Goal: Information Seeking & Learning: Learn about a topic

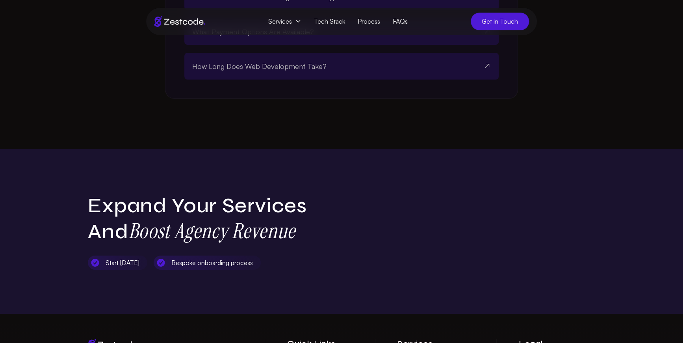
scroll to position [1988, 0]
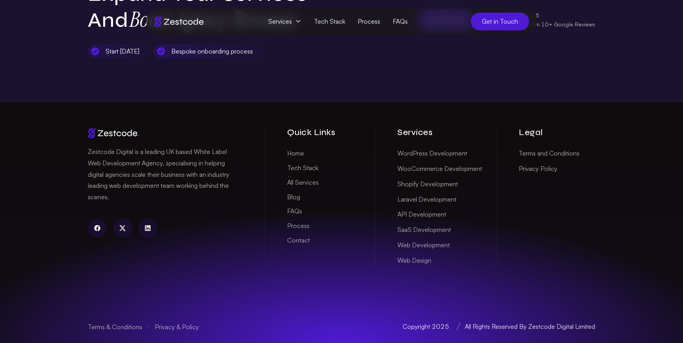
click at [295, 192] on link "Blog" at bounding box center [293, 197] width 13 height 12
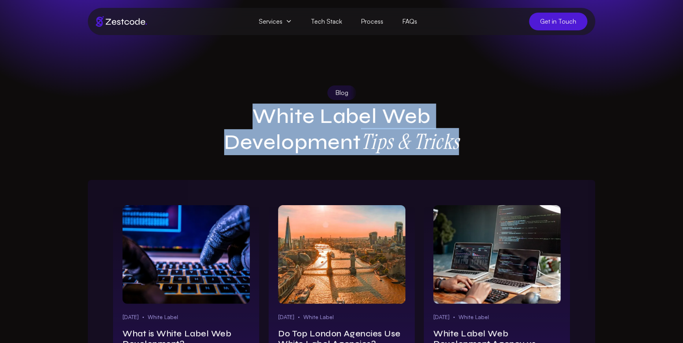
drag, startPoint x: 410, startPoint y: 126, endPoint x: 461, endPoint y: 135, distance: 52.3
click at [461, 135] on h1 "White Label Web Development Tips & Tricks" at bounding box center [341, 129] width 265 height 51
click at [459, 135] on strong "Tips & Tricks" at bounding box center [410, 141] width 98 height 27
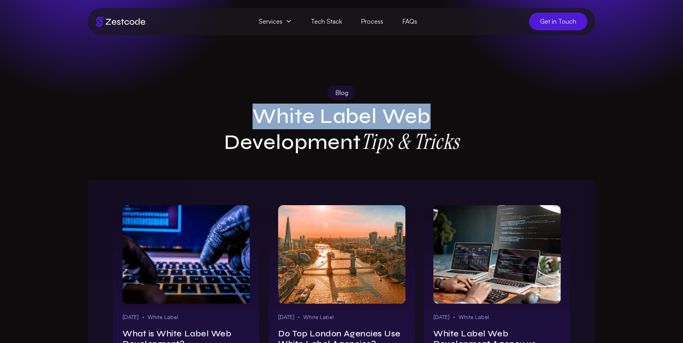
drag, startPoint x: 468, startPoint y: 117, endPoint x: 482, endPoint y: 128, distance: 17.1
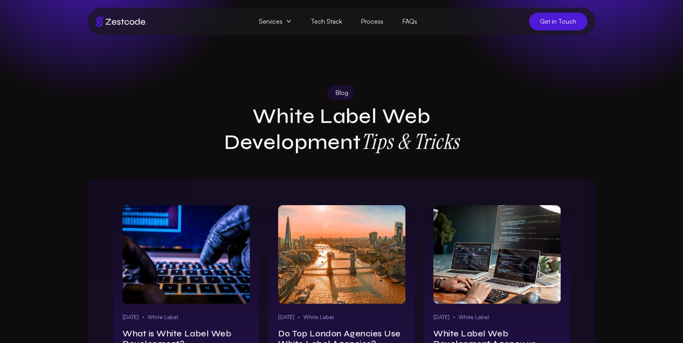
drag, startPoint x: 482, startPoint y: 129, endPoint x: 460, endPoint y: 121, distance: 22.7
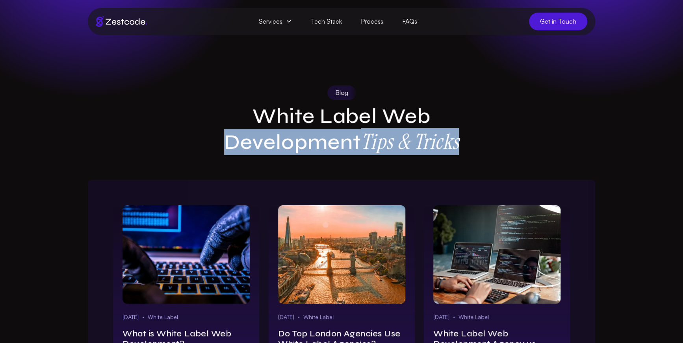
drag, startPoint x: 460, startPoint y: 121, endPoint x: 498, endPoint y: 155, distance: 50.8
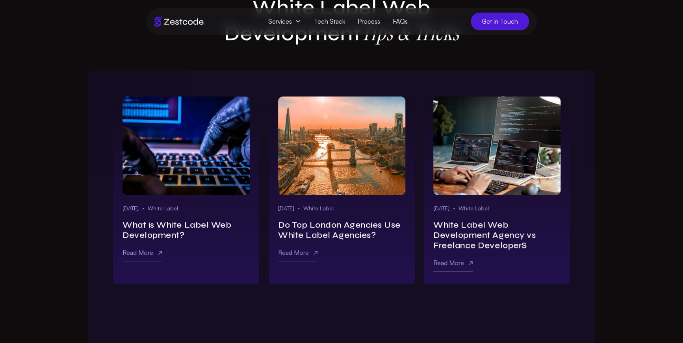
scroll to position [113, 0]
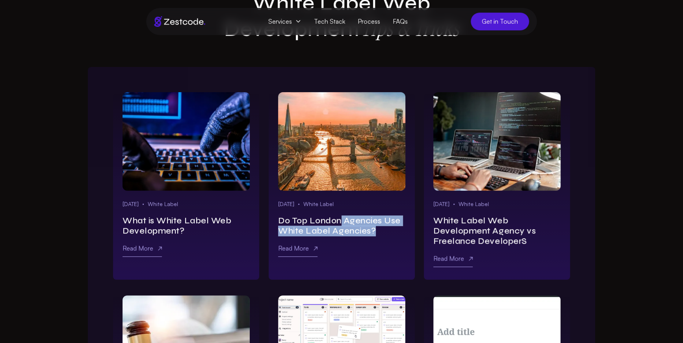
drag, startPoint x: 380, startPoint y: 229, endPoint x: 342, endPoint y: 215, distance: 40.2
click at [342, 216] on h2 "Do Top London Agencies Use White Label Agencies?" at bounding box center [341, 226] width 127 height 20
click at [383, 228] on div "Jul 14, 2025 White Label Do Top London Agencies Use White Label Agencies? Read …" at bounding box center [341, 230] width 127 height 60
drag, startPoint x: 383, startPoint y: 228, endPoint x: 277, endPoint y: 217, distance: 106.5
click at [277, 218] on article "Learn more about do top london agencies use white label agencies? Jul 14, 2025 …" at bounding box center [342, 185] width 146 height 187
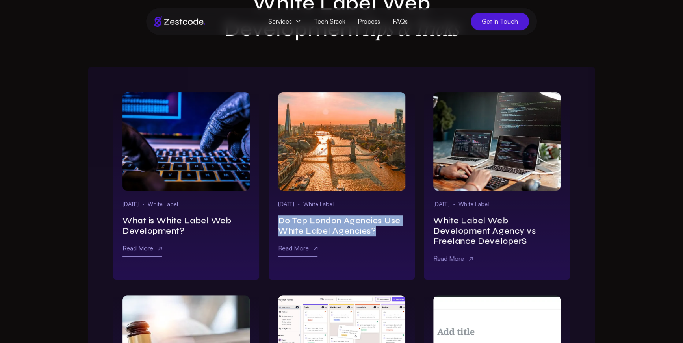
drag, startPoint x: 347, startPoint y: 217, endPoint x: 390, endPoint y: 229, distance: 44.7
click at [391, 228] on article "Learn more about do top london agencies use white label agencies? Jul 14, 2025 …" at bounding box center [342, 185] width 146 height 187
click at [390, 229] on h2 "Do Top London Agencies Use White Label Agencies?" at bounding box center [341, 226] width 127 height 20
drag, startPoint x: 373, startPoint y: 213, endPoint x: 397, endPoint y: 232, distance: 29.7
click at [397, 232] on div "Jul 14, 2025 White Label Do Top London Agencies Use White Label Agencies? Read …" at bounding box center [341, 230] width 127 height 60
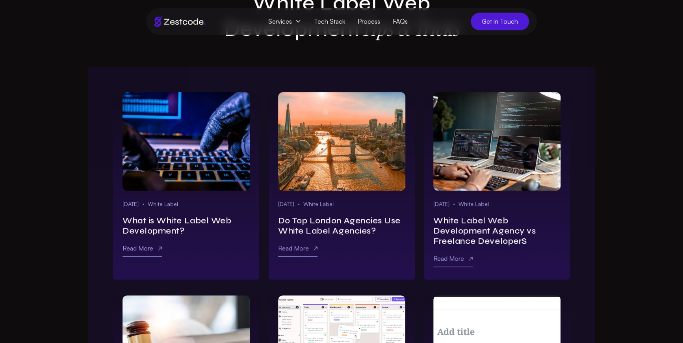
click at [396, 233] on h2 "Do Top London Agencies Use White Label Agencies?" at bounding box center [341, 226] width 127 height 20
drag, startPoint x: 367, startPoint y: 214, endPoint x: 393, endPoint y: 234, distance: 32.8
click at [393, 234] on div "Jul 14, 2025 White Label Do Top London Agencies Use White Label Agencies? Read …" at bounding box center [341, 230] width 127 height 60
click at [393, 234] on h2 "Do Top London Agencies Use White Label Agencies?" at bounding box center [341, 226] width 127 height 20
drag, startPoint x: 221, startPoint y: 197, endPoint x: 241, endPoint y: 231, distance: 39.2
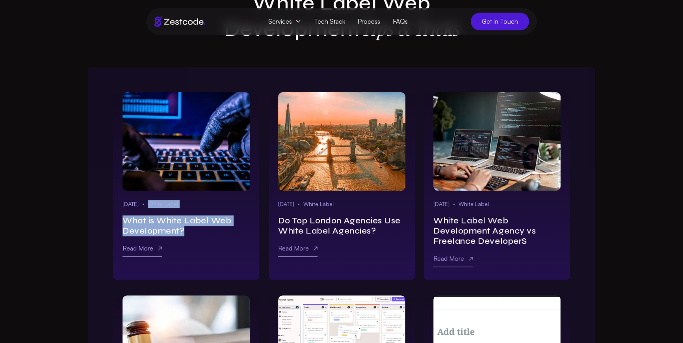
click at [241, 231] on article "Learn more about what is white label web development? Jul 23, 2025 White Label …" at bounding box center [186, 185] width 146 height 187
drag, startPoint x: 241, startPoint y: 231, endPoint x: 248, endPoint y: 228, distance: 8.5
click at [241, 231] on h2 "What is White Label Web Development?" at bounding box center [185, 226] width 127 height 20
drag, startPoint x: 220, startPoint y: 202, endPoint x: 235, endPoint y: 229, distance: 31.0
click at [235, 229] on div "Jul 23, 2025 White Label What is White Label Web Development? Read More" at bounding box center [185, 230] width 127 height 60
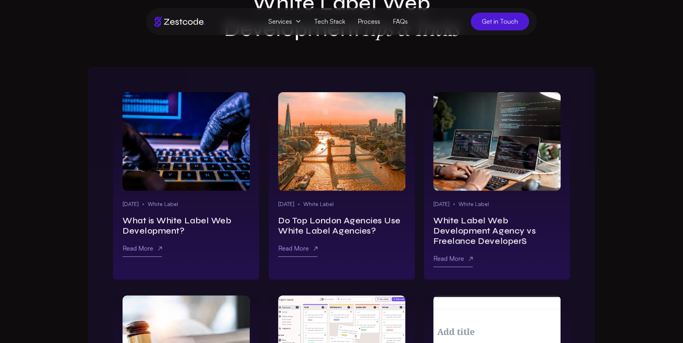
click at [246, 228] on h2 "What is White Label Web Development?" at bounding box center [185, 226] width 127 height 20
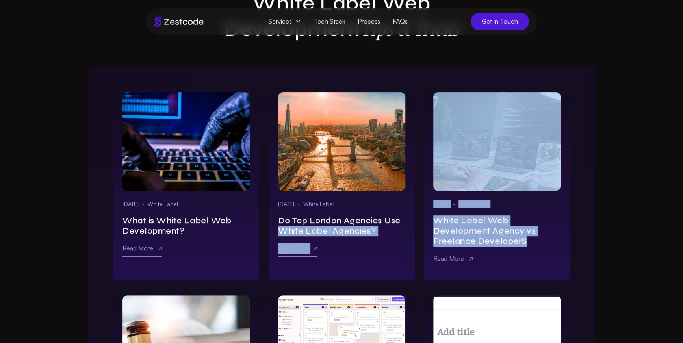
drag, startPoint x: 419, startPoint y: 216, endPoint x: 538, endPoint y: 239, distance: 120.8
click at [538, 239] on div "Learn more about what is white label web development? Jul 23, 2025 White Label …" at bounding box center [341, 282] width 457 height 381
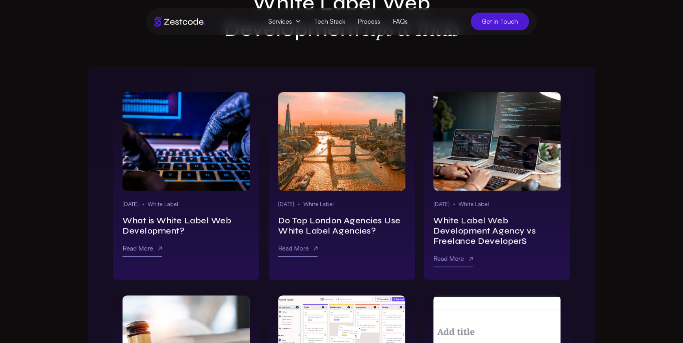
drag, startPoint x: 538, startPoint y: 239, endPoint x: 536, endPoint y: 243, distance: 4.1
click at [537, 240] on h2 "White Label Web Development Agency vs Freelance DeveloperS" at bounding box center [496, 231] width 127 height 31
drag, startPoint x: 513, startPoint y: 226, endPoint x: 531, endPoint y: 235, distance: 20.4
click at [531, 235] on h2 "White Label Web Development Agency vs Freelance DeveloperS" at bounding box center [496, 231] width 127 height 31
click at [531, 236] on h2 "White Label Web Development Agency vs Freelance DeveloperS" at bounding box center [496, 231] width 127 height 31
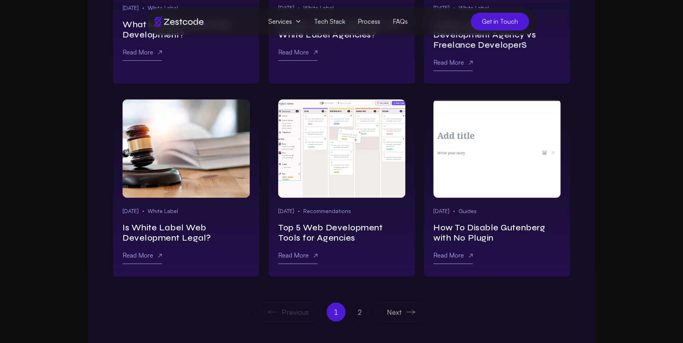
scroll to position [312, 0]
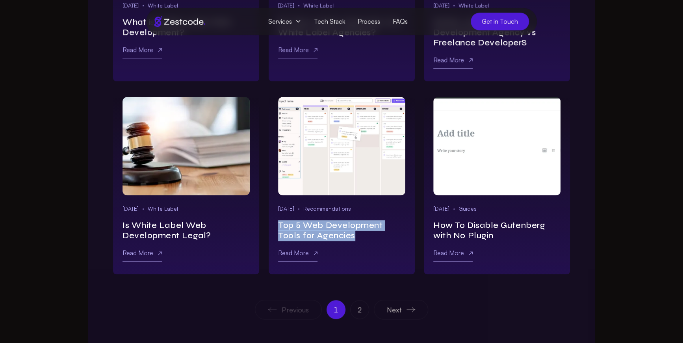
drag, startPoint x: 289, startPoint y: 221, endPoint x: 360, endPoint y: 238, distance: 72.9
click at [360, 238] on article "Learn more about top 5 web development tools for agencies Aug 28, 2024 Recommen…" at bounding box center [342, 185] width 146 height 177
drag, startPoint x: 350, startPoint y: 237, endPoint x: 276, endPoint y: 223, distance: 75.0
click at [276, 223] on article "Learn more about top 5 web development tools for agencies Aug 28, 2024 Recommen…" at bounding box center [342, 185] width 146 height 177
drag, startPoint x: 284, startPoint y: 224, endPoint x: 401, endPoint y: 253, distance: 121.3
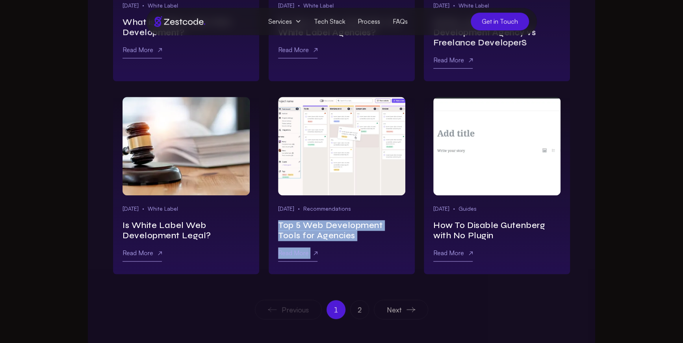
click at [401, 253] on article "Learn more about top 5 web development tools for agencies Aug 28, 2024 Recommen…" at bounding box center [342, 185] width 146 height 177
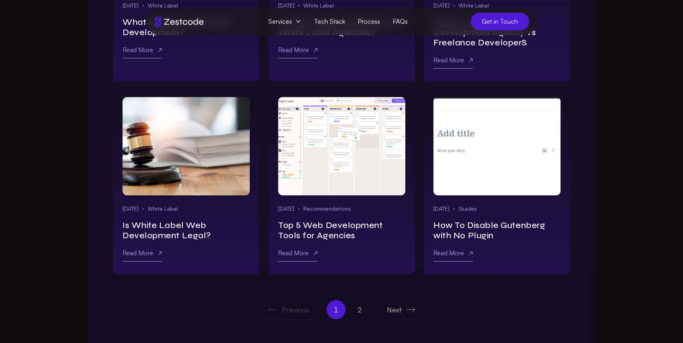
drag, startPoint x: 391, startPoint y: 247, endPoint x: 352, endPoint y: 241, distance: 39.0
click at [390, 247] on div "Aug 28, 2024 Recommendations Top 5 Web Development Tools for Agencies Read More" at bounding box center [341, 235] width 127 height 60
click at [412, 307] on icon "Pagination" at bounding box center [410, 309] width 9 height 5
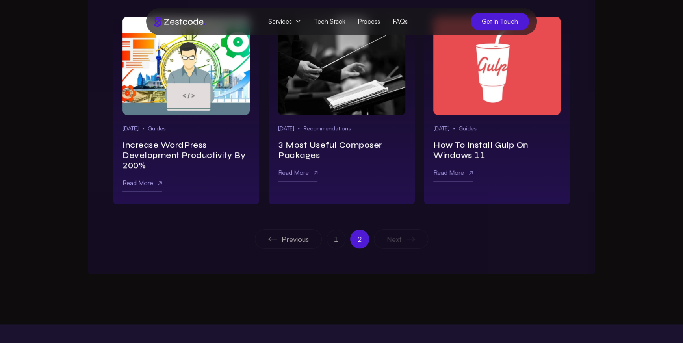
scroll to position [139, 0]
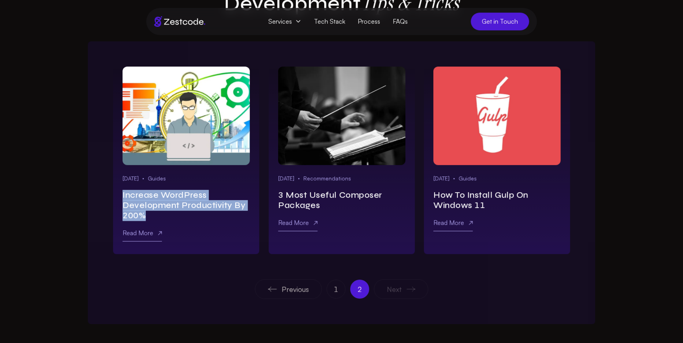
drag, startPoint x: 154, startPoint y: 212, endPoint x: 113, endPoint y: 195, distance: 44.8
click at [113, 195] on article "Learn more about increase wordpress development productivity by 200% Apr 26, 20…" at bounding box center [186, 160] width 146 height 187
drag, startPoint x: 113, startPoint y: 195, endPoint x: 174, endPoint y: 213, distance: 63.6
click at [165, 206] on article "Learn more about increase wordpress development productivity by 200% Apr 26, 20…" at bounding box center [186, 160] width 146 height 187
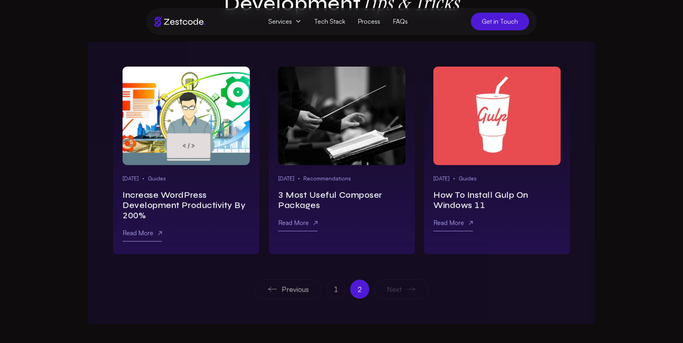
click at [173, 212] on h2 "Increase WordPress Development Productivity By 200%" at bounding box center [185, 205] width 127 height 31
click at [337, 290] on link "1" at bounding box center [335, 289] width 19 height 19
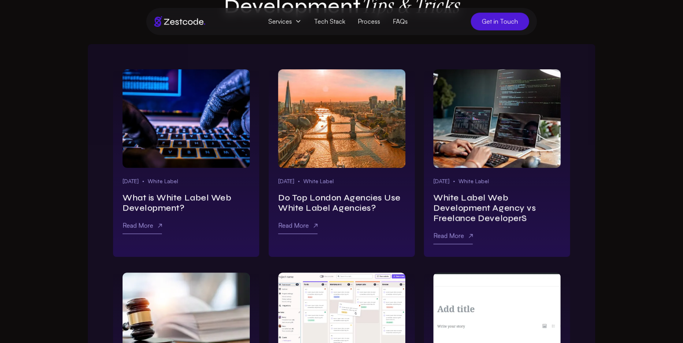
scroll to position [136, 0]
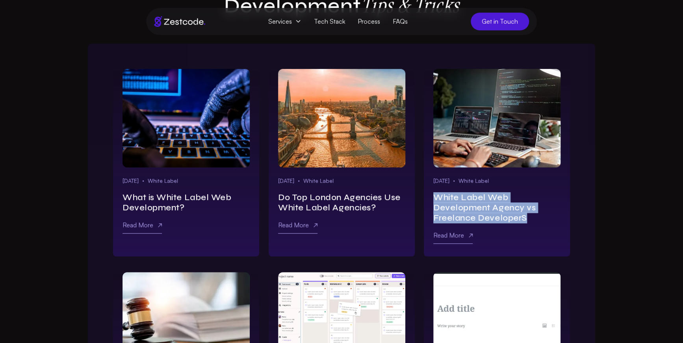
drag, startPoint x: 491, startPoint y: 197, endPoint x: 543, endPoint y: 219, distance: 55.9
click at [543, 219] on article "Learn more about white label web development agency vs freelance developers Jun…" at bounding box center [497, 162] width 146 height 187
drag, startPoint x: 534, startPoint y: 216, endPoint x: 429, endPoint y: 195, distance: 106.4
click at [430, 196] on article "Learn more about white label web development agency vs freelance developers Jun…" at bounding box center [497, 162] width 146 height 187
drag, startPoint x: 478, startPoint y: 207, endPoint x: 527, endPoint y: 222, distance: 50.7
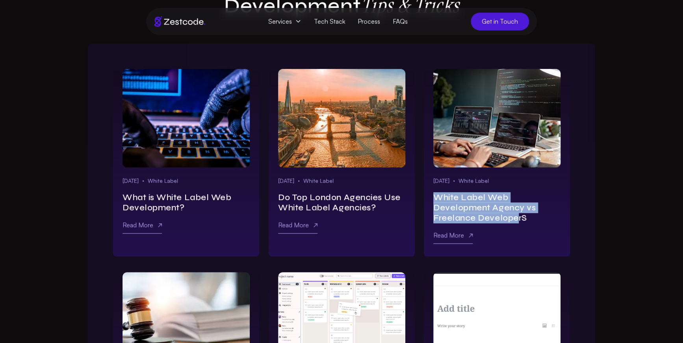
click at [520, 219] on article "Learn more about white label web development agency vs freelance developers Jun…" at bounding box center [497, 162] width 146 height 187
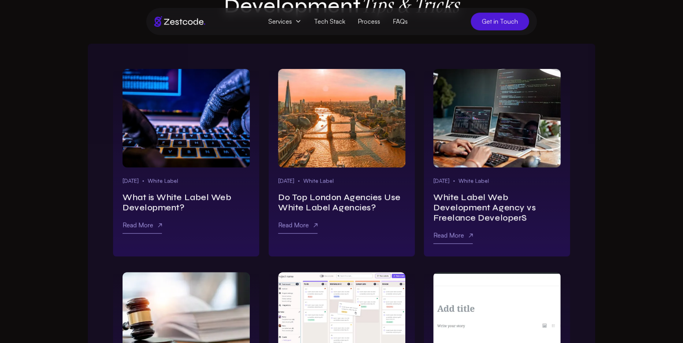
click at [529, 223] on h2 "White Label Web Development Agency vs Freelance DeveloperS" at bounding box center [496, 208] width 127 height 31
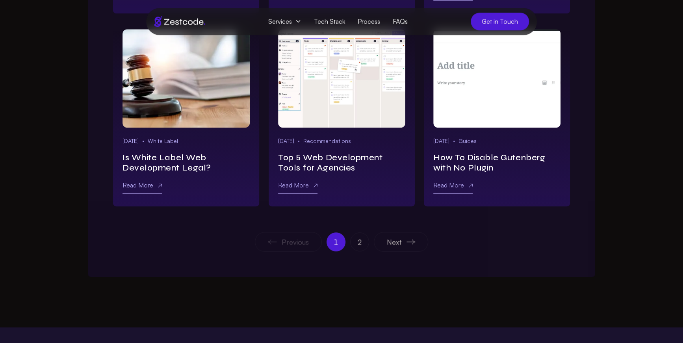
scroll to position [384, 0]
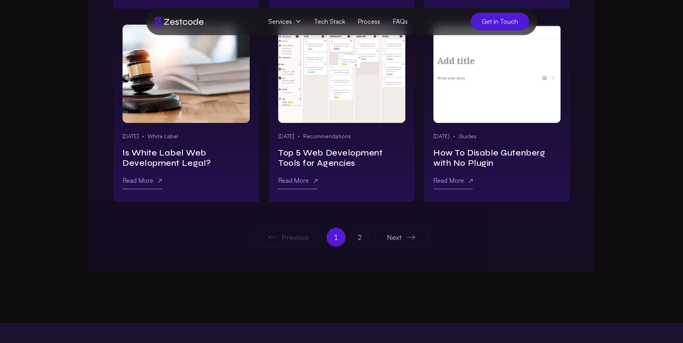
drag, startPoint x: 367, startPoint y: 160, endPoint x: 282, endPoint y: 147, distance: 85.7
click at [267, 141] on div "Learn more about what is white label web development? Jul 23, 2025 White Label …" at bounding box center [341, 11] width 457 height 381
click at [281, 148] on h2 "Top 5 Web Development Tools for Agencies" at bounding box center [341, 158] width 127 height 20
drag, startPoint x: 280, startPoint y: 148, endPoint x: 359, endPoint y: 159, distance: 79.6
click at [362, 158] on h2 "Top 5 Web Development Tools for Agencies" at bounding box center [341, 158] width 127 height 20
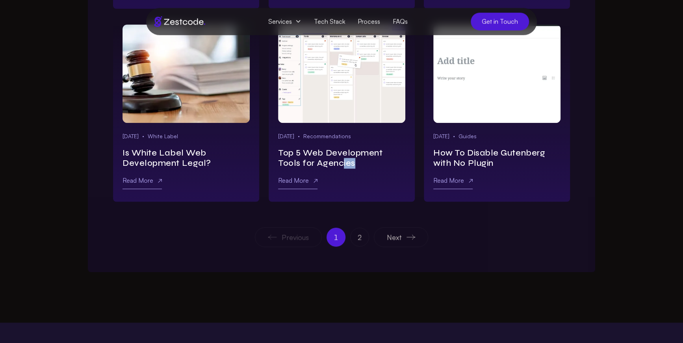
drag, startPoint x: 359, startPoint y: 159, endPoint x: 344, endPoint y: 162, distance: 14.8
click at [342, 161] on h2 "Top 5 Web Development Tools for Agencies" at bounding box center [341, 158] width 127 height 20
drag, startPoint x: 344, startPoint y: 162, endPoint x: 267, endPoint y: 144, distance: 79.2
click at [266, 143] on div "Learn more about what is white label web development? Jul 23, 2025 White Label …" at bounding box center [341, 11] width 457 height 381
drag, startPoint x: 279, startPoint y: 146, endPoint x: 310, endPoint y: 155, distance: 31.5
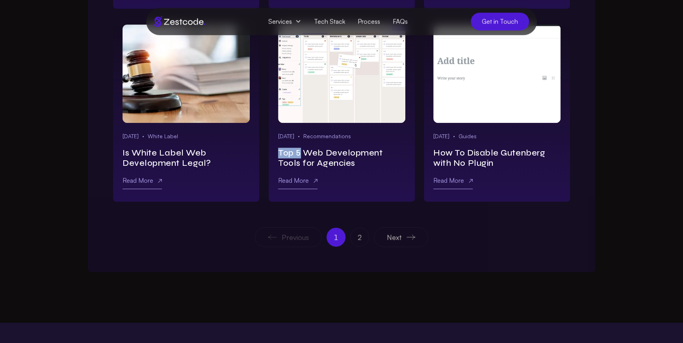
click at [304, 153] on article "Learn more about top 5 web development tools for agencies Aug 28, 2024 Recommen…" at bounding box center [342, 112] width 146 height 177
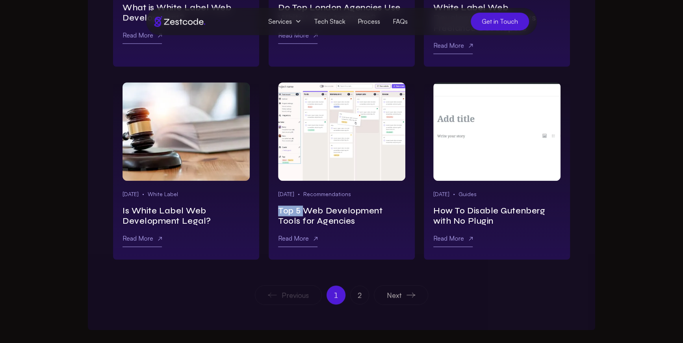
scroll to position [331, 0]
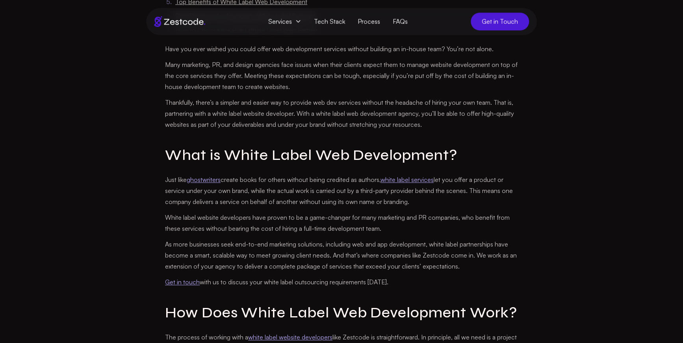
scroll to position [420, 0]
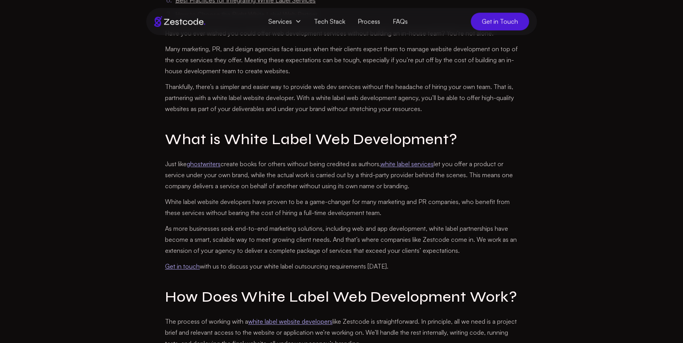
drag, startPoint x: 423, startPoint y: 110, endPoint x: 427, endPoint y: 112, distance: 4.2
click at [425, 109] on p "Thankfully, there’s a simpler and easier way to provide web dev services withou…" at bounding box center [341, 97] width 353 height 33
drag, startPoint x: 450, startPoint y: 121, endPoint x: 480, endPoint y: 188, distance: 73.5
click at [477, 187] on p "Just like ghostwriters create books for others without being credited as author…" at bounding box center [341, 174] width 353 height 33
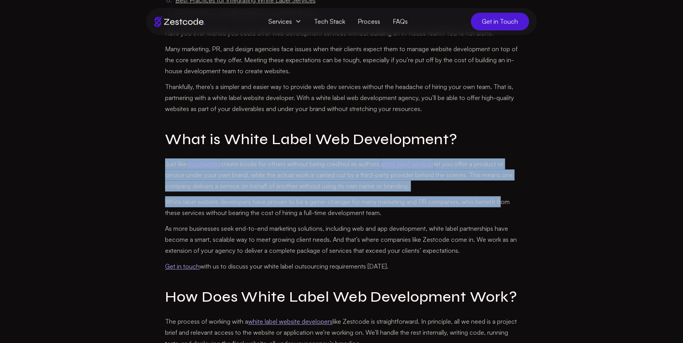
drag, startPoint x: 458, startPoint y: 142, endPoint x: 500, endPoint y: 195, distance: 67.5
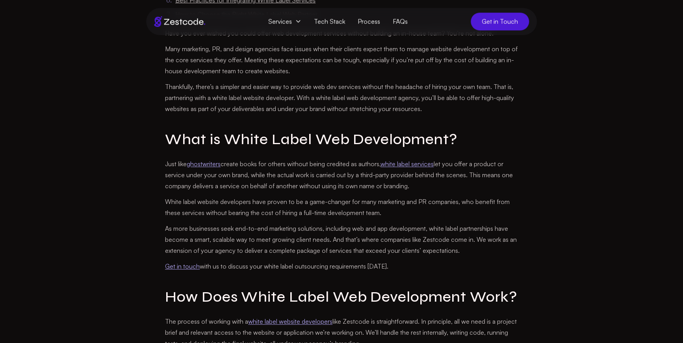
drag, startPoint x: 498, startPoint y: 169, endPoint x: 523, endPoint y: 190, distance: 32.7
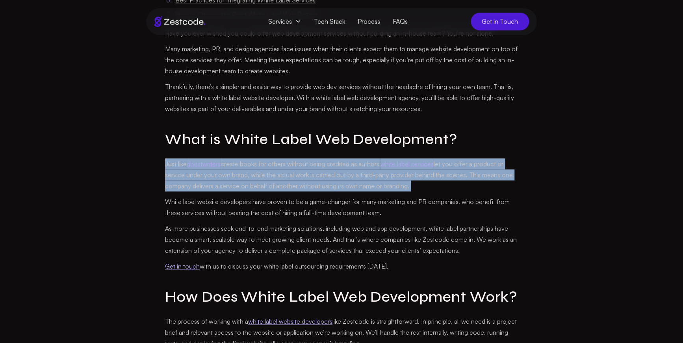
drag, startPoint x: 515, startPoint y: 180, endPoint x: 523, endPoint y: 193, distance: 15.2
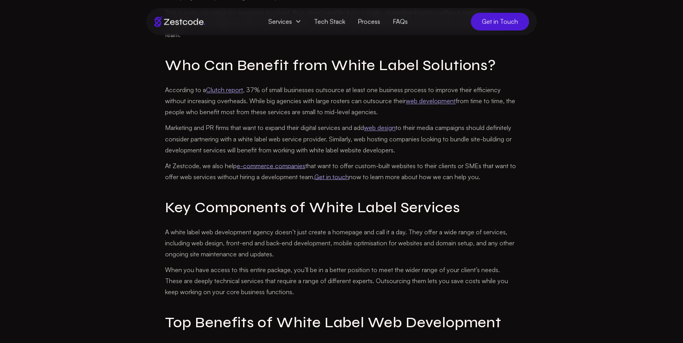
scroll to position [796, 0]
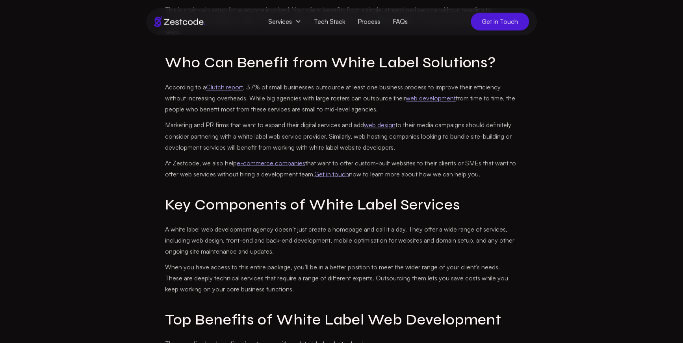
drag, startPoint x: 409, startPoint y: 93, endPoint x: 439, endPoint y: 129, distance: 47.2
click at [439, 129] on div "Have you ever wished you could offer web development services without building …" at bounding box center [341, 207] width 353 height 1113
click at [439, 115] on p "According to a Clutch report , 37% of small businesses outsource at least one b…" at bounding box center [341, 98] width 353 height 33
drag, startPoint x: 350, startPoint y: 109, endPoint x: 402, endPoint y: 128, distance: 55.4
click at [392, 115] on p "According to a Clutch report , 37% of small businesses outsource at least one b…" at bounding box center [341, 98] width 353 height 33
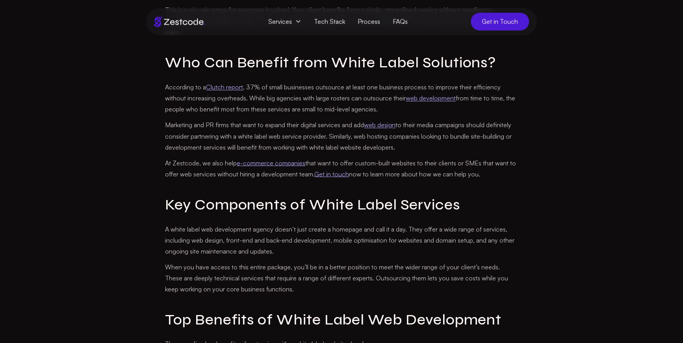
drag, startPoint x: 365, startPoint y: 119, endPoint x: 336, endPoint y: 103, distance: 33.9
click at [337, 104] on p "According to a Clutch report , 37% of small businesses outsource at least one b…" at bounding box center [341, 98] width 353 height 33
drag, startPoint x: 382, startPoint y: 121, endPoint x: 393, endPoint y: 126, distance: 12.5
click at [393, 115] on p "According to a Clutch report , 37% of small businesses outsource at least one b…" at bounding box center [341, 98] width 353 height 33
click at [394, 115] on p "According to a Clutch report , 37% of small businesses outsource at least one b…" at bounding box center [341, 98] width 353 height 33
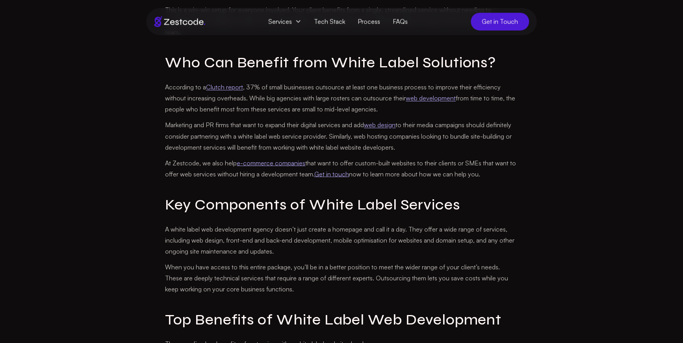
drag, startPoint x: 393, startPoint y: 119, endPoint x: 420, endPoint y: 132, distance: 29.8
click at [419, 115] on p "According to a Clutch report , 37% of small businesses outsource at least one b…" at bounding box center [341, 98] width 353 height 33
click at [430, 136] on div "Have you ever wished you could offer web development services without building …" at bounding box center [341, 207] width 353 height 1113
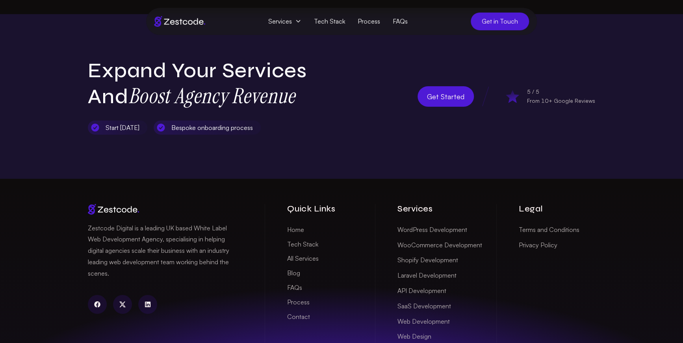
scroll to position [1351, 0]
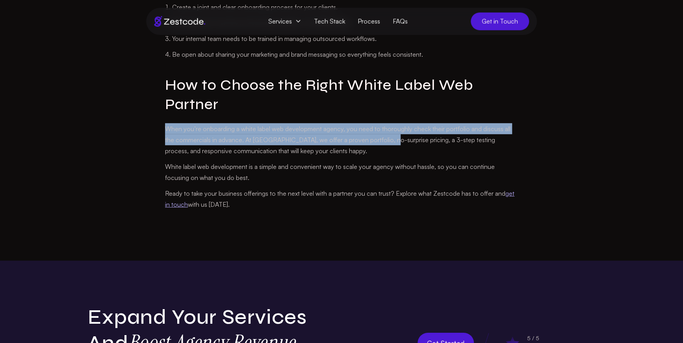
drag, startPoint x: 332, startPoint y: 135, endPoint x: 391, endPoint y: 171, distance: 69.1
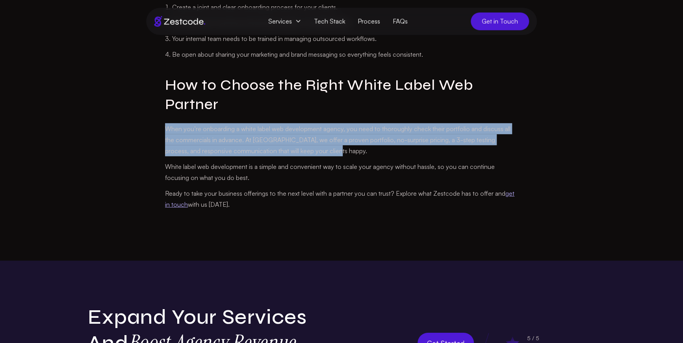
drag, startPoint x: 391, startPoint y: 171, endPoint x: 326, endPoint y: 132, distance: 75.2
click at [387, 157] on p "When you’re onboarding a white label web development agency, you need to thorou…" at bounding box center [341, 140] width 353 height 33
drag, startPoint x: 354, startPoint y: 148, endPoint x: 379, endPoint y: 168, distance: 32.2
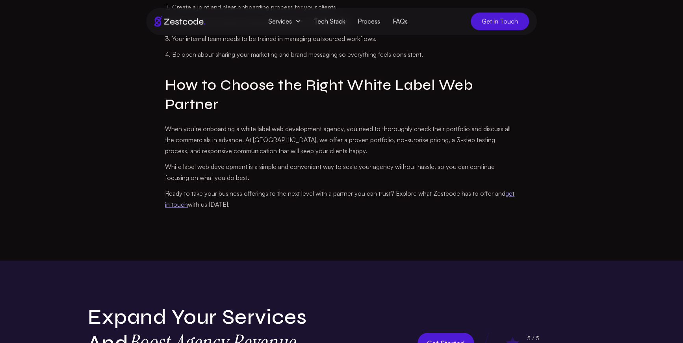
click at [382, 157] on p "When you’re onboarding a white label web development agency, you need to thorou…" at bounding box center [341, 140] width 353 height 33
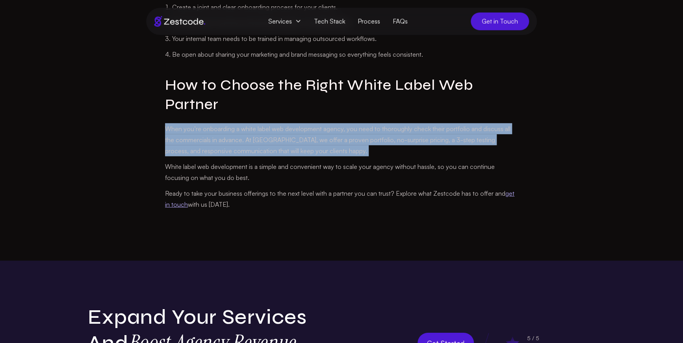
drag, startPoint x: 326, startPoint y: 136, endPoint x: 382, endPoint y: 176, distance: 68.5
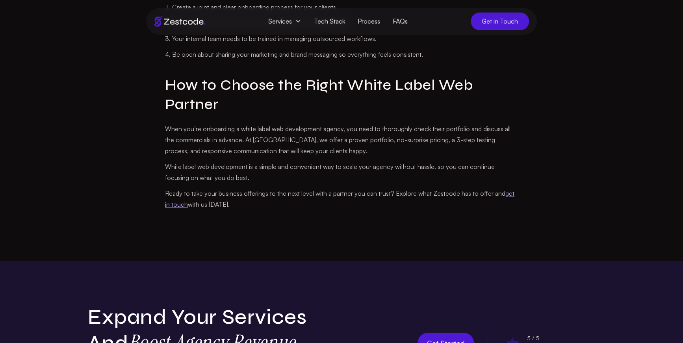
click at [382, 157] on p "When you’re onboarding a white label web development agency, you need to thorou…" at bounding box center [341, 140] width 353 height 33
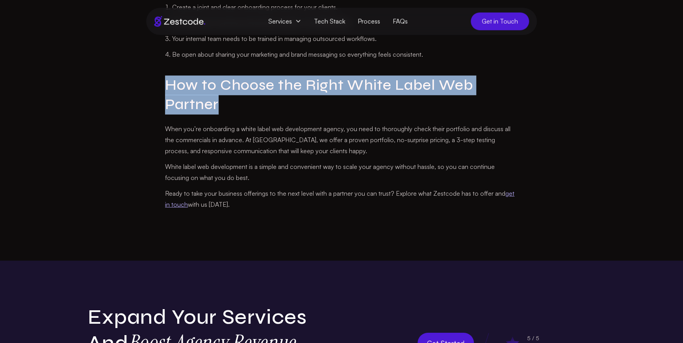
drag, startPoint x: 462, startPoint y: 125, endPoint x: 462, endPoint y: 121, distance: 4.0
click at [461, 115] on h2 "How to Choose the Right White Label Web Partner" at bounding box center [341, 95] width 353 height 39
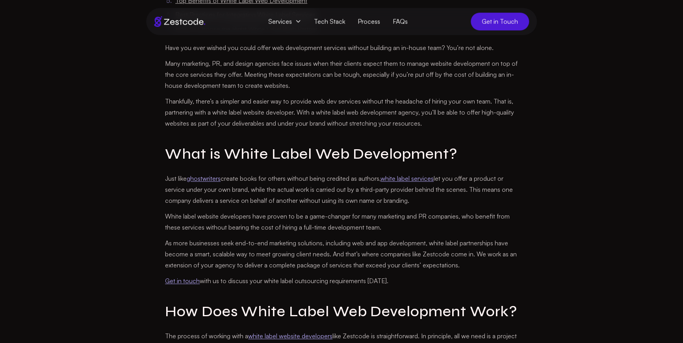
scroll to position [399, 0]
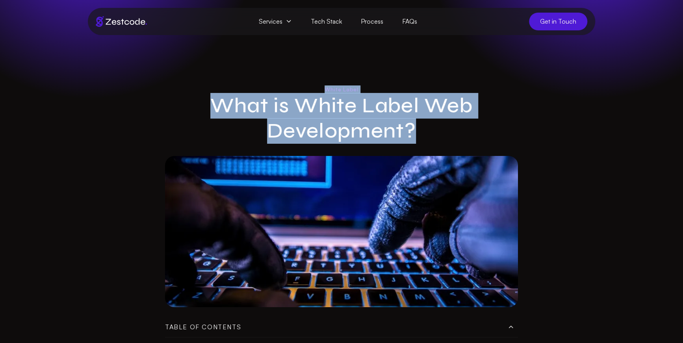
drag, startPoint x: 460, startPoint y: 91, endPoint x: 487, endPoint y: 125, distance: 43.2
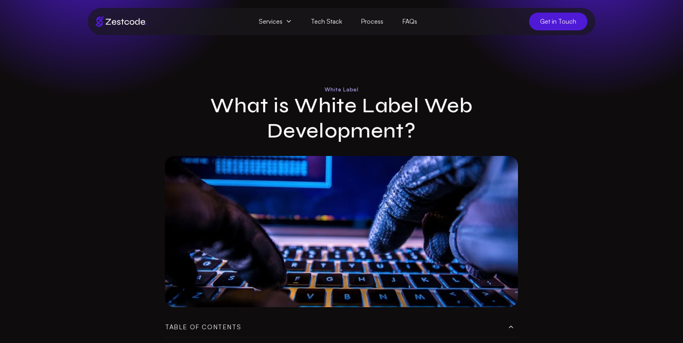
drag, startPoint x: 487, startPoint y: 125, endPoint x: 590, endPoint y: 10, distance: 154.3
click at [483, 111] on h1 "What is White Label Web Development?" at bounding box center [341, 118] width 353 height 50
